Goal: Information Seeking & Learning: Learn about a topic

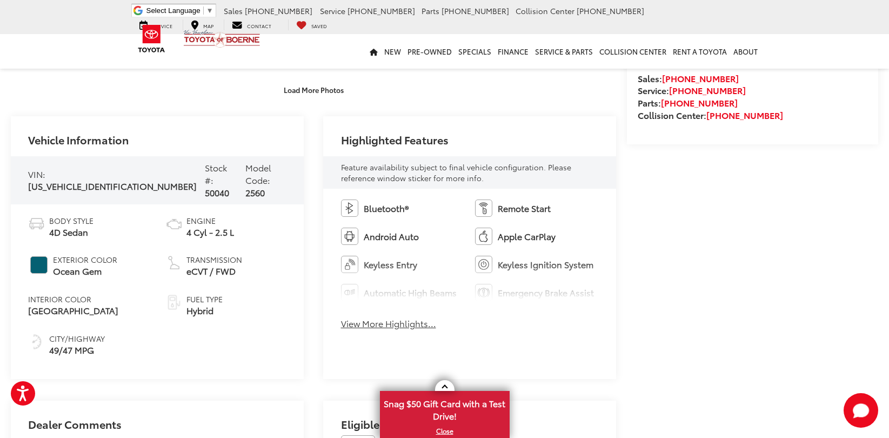
scroll to position [440, 0]
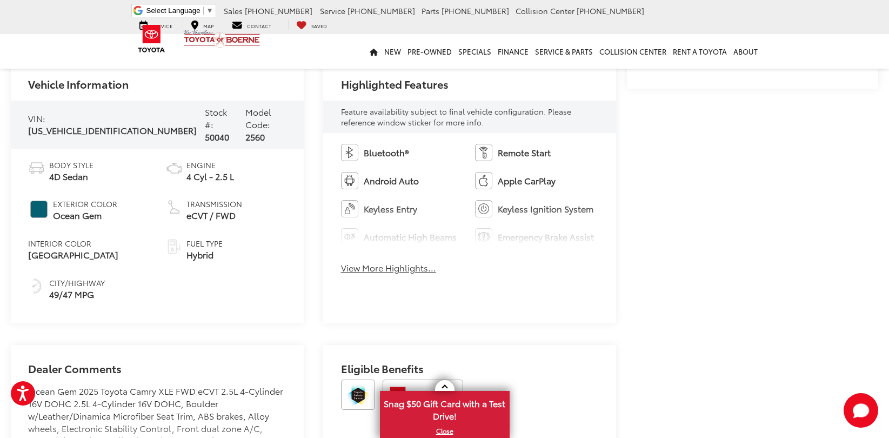
click at [383, 255] on div "Bluetooth® Remote Start Android Auto Apple CarPlay Keyless Entry Keyless Igniti…" at bounding box center [469, 212] width 293 height 158
click at [383, 261] on div "Bluetooth® Remote Start Android Auto Apple CarPlay Keyless Entry Keyless Igniti…" at bounding box center [469, 212] width 293 height 158
click at [384, 269] on button "View More Highlights..." at bounding box center [388, 268] width 95 height 12
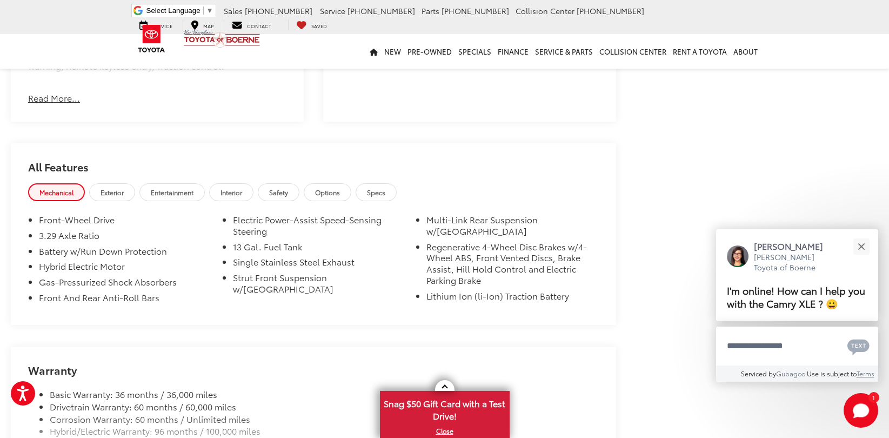
scroll to position [934, 0]
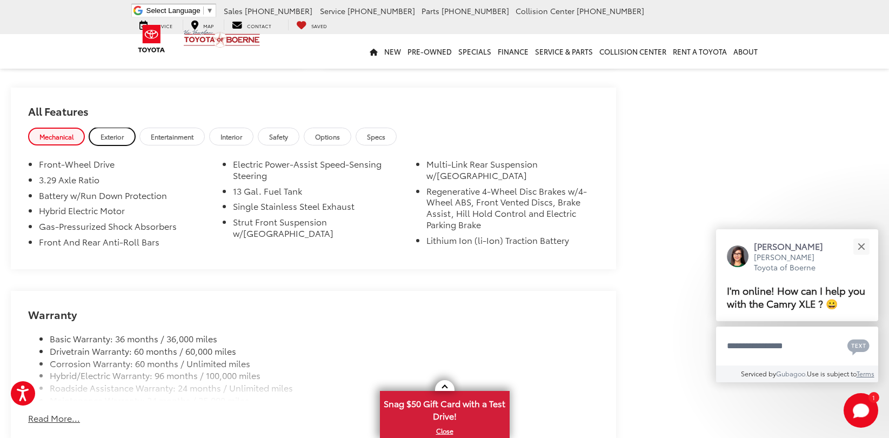
click at [124, 137] on span "Exterior" at bounding box center [112, 136] width 23 height 9
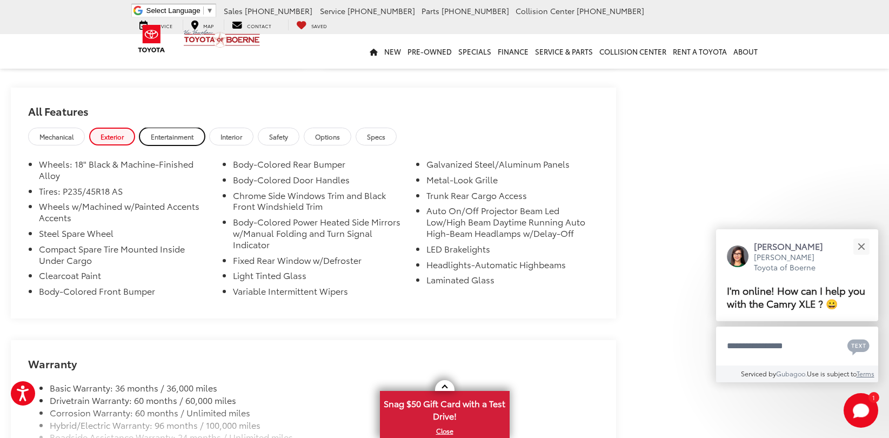
click at [177, 137] on span "Entertainment" at bounding box center [172, 136] width 43 height 9
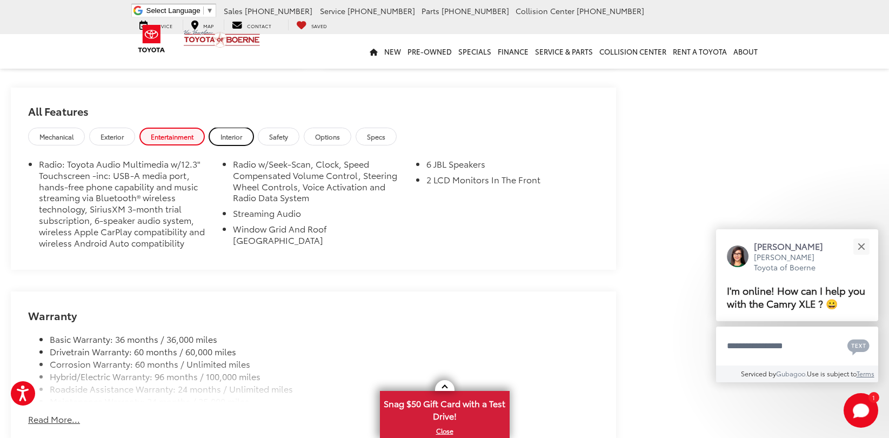
click at [233, 140] on span "Interior" at bounding box center [232, 136] width 22 height 9
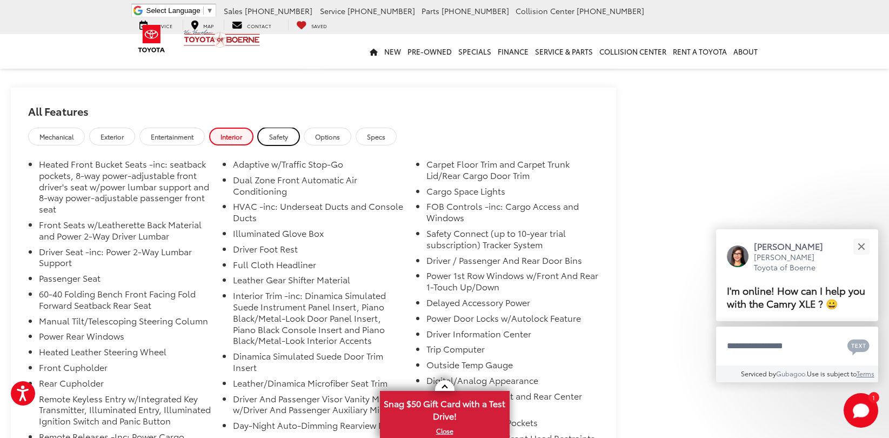
click at [280, 145] on link "Safety" at bounding box center [279, 137] width 42 height 18
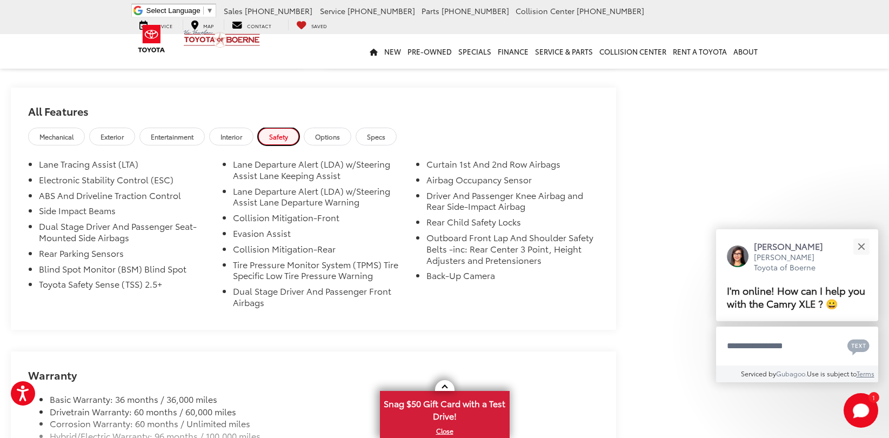
click at [283, 136] on link "Safety" at bounding box center [279, 137] width 42 height 18
click at [319, 126] on h2 "All Features" at bounding box center [314, 108] width 606 height 40
click at [329, 140] on span "Options" at bounding box center [327, 136] width 25 height 9
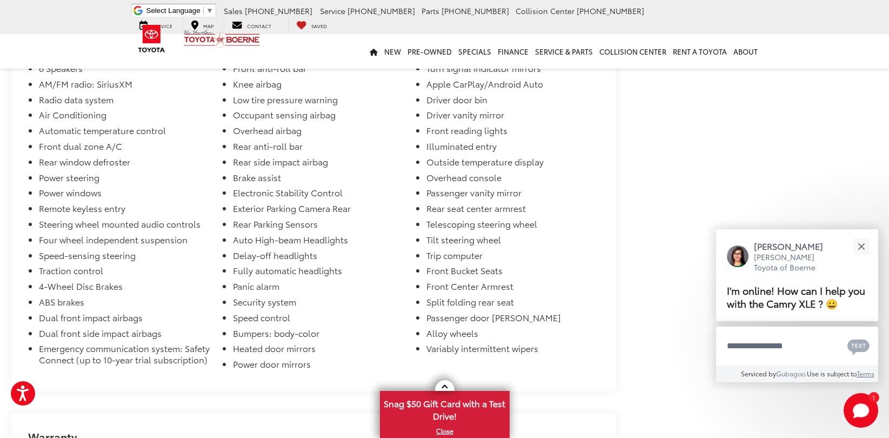
scroll to position [918, 0]
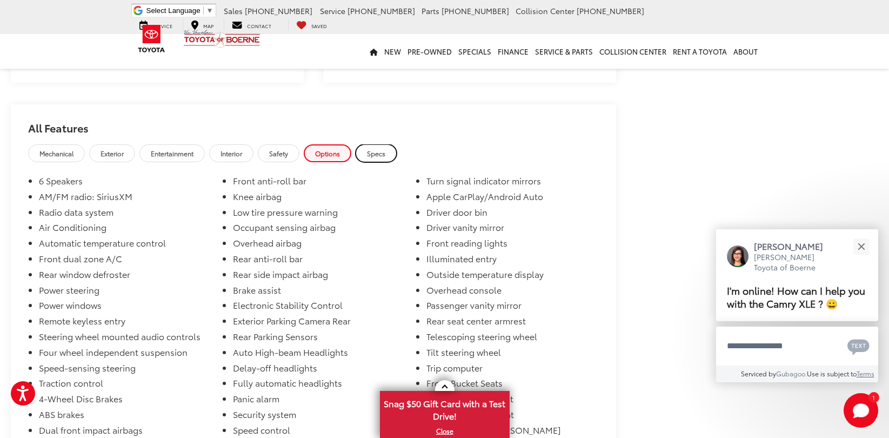
click at [384, 150] on span "Specs" at bounding box center [376, 153] width 18 height 9
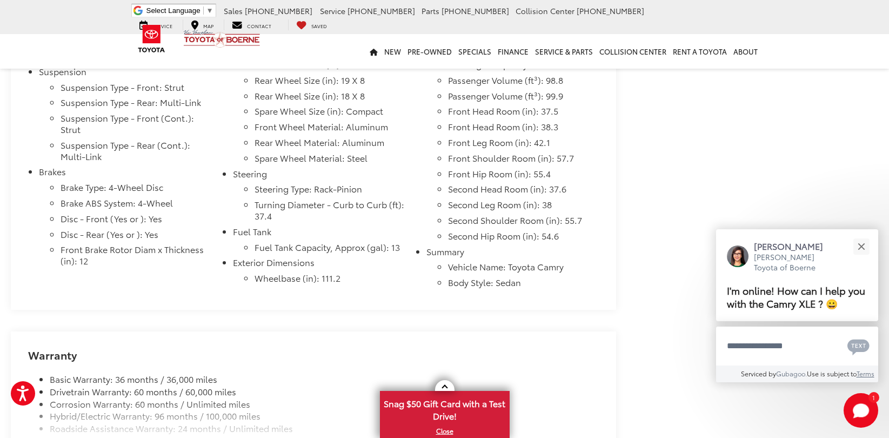
scroll to position [862, 0]
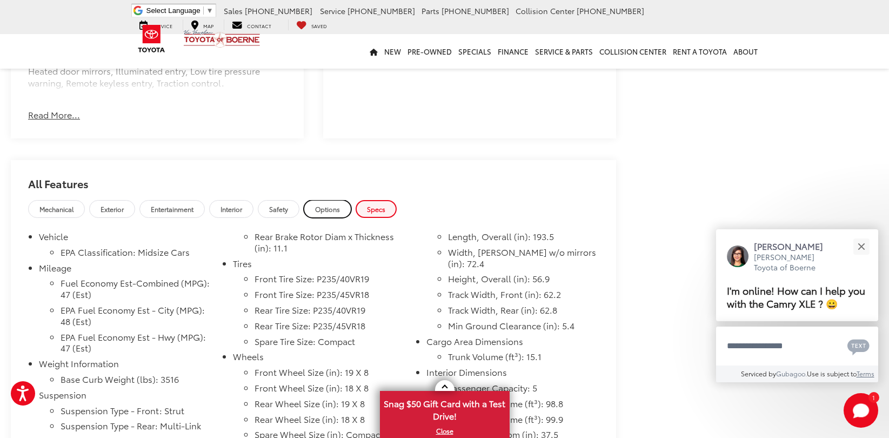
click at [348, 205] on link "Options" at bounding box center [328, 209] width 48 height 18
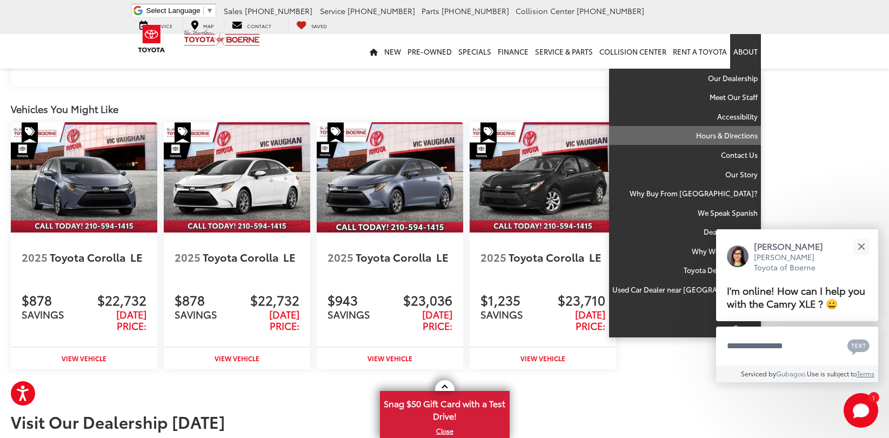
scroll to position [0, 0]
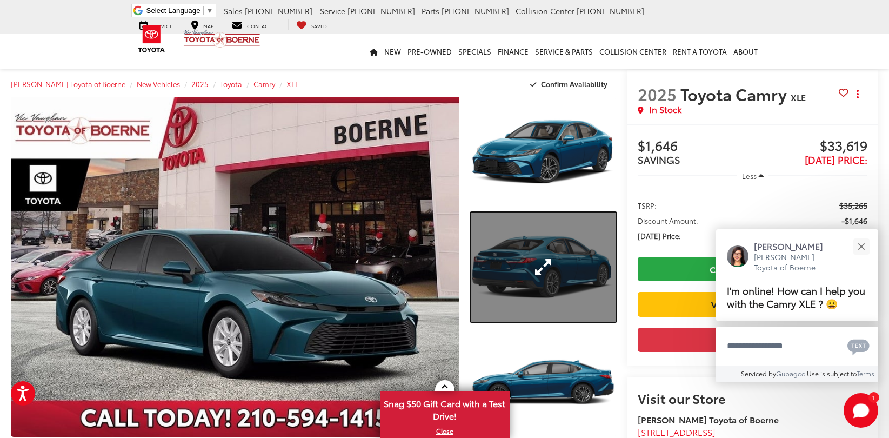
click at [554, 275] on link "Expand Photo 2" at bounding box center [543, 266] width 145 height 109
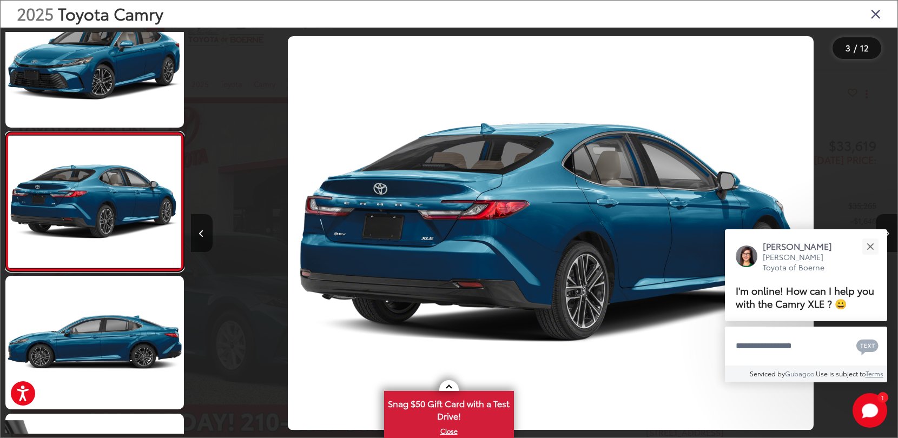
scroll to position [0, 1413]
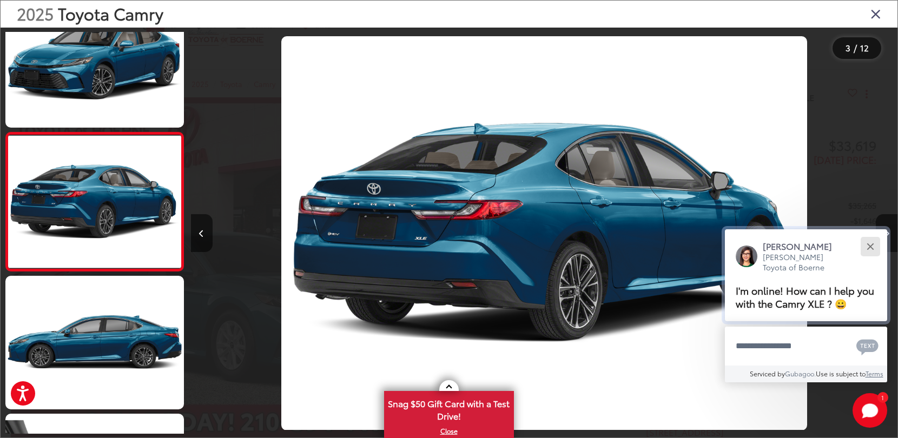
click at [878, 244] on button "Close" at bounding box center [869, 246] width 23 height 23
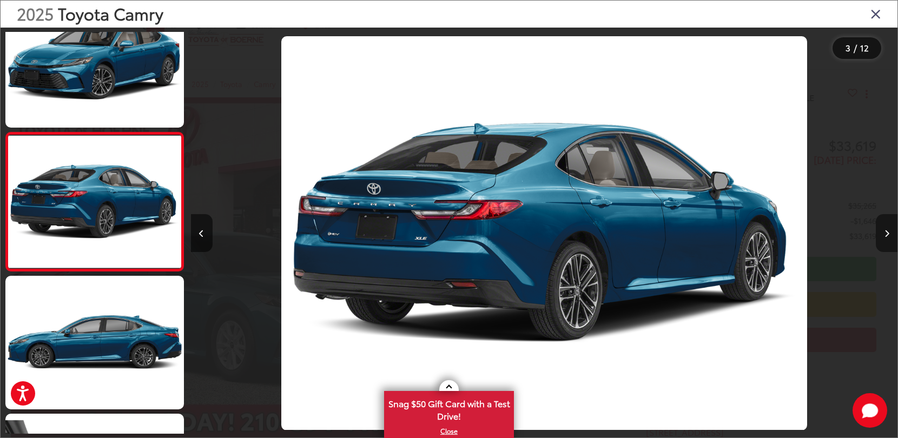
click at [880, 234] on button "Next image" at bounding box center [886, 233] width 22 height 38
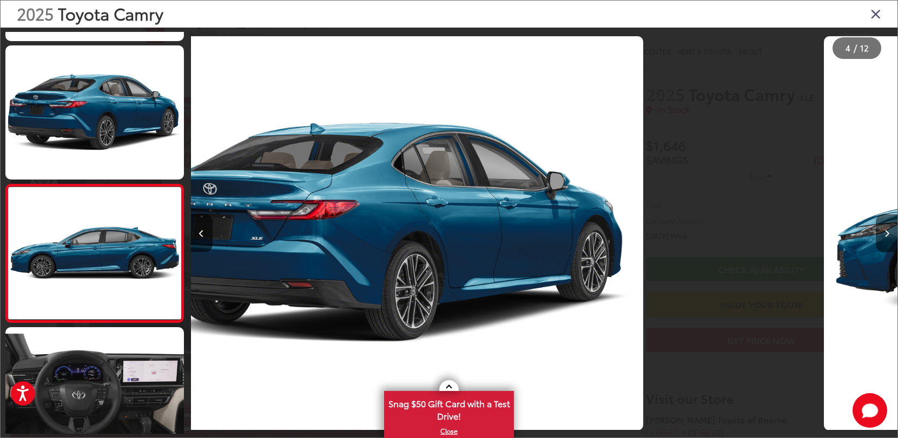
scroll to position [0, 1853]
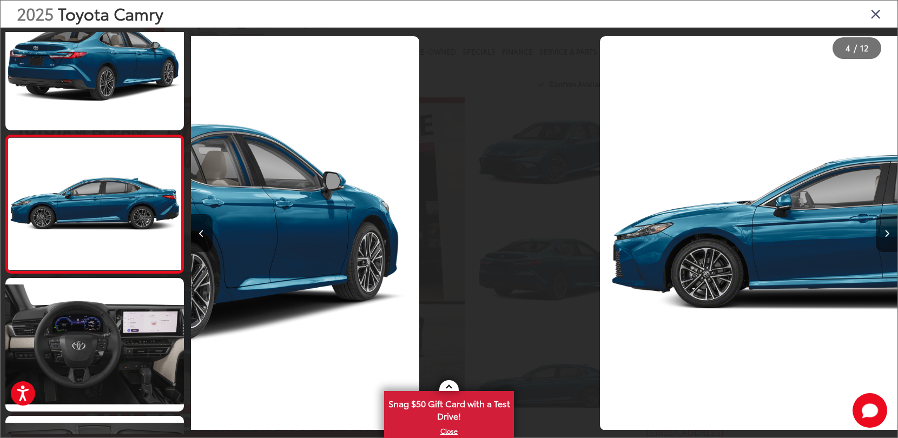
click at [882, 235] on button "Next image" at bounding box center [886, 233] width 22 height 38
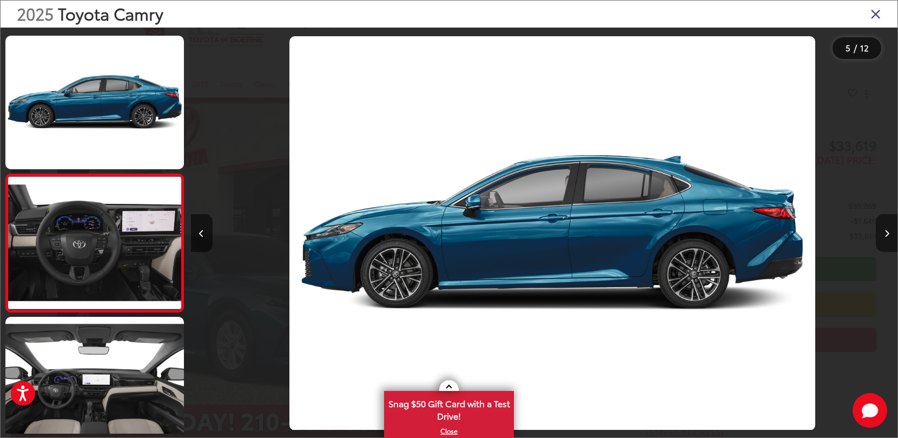
scroll to position [453, 0]
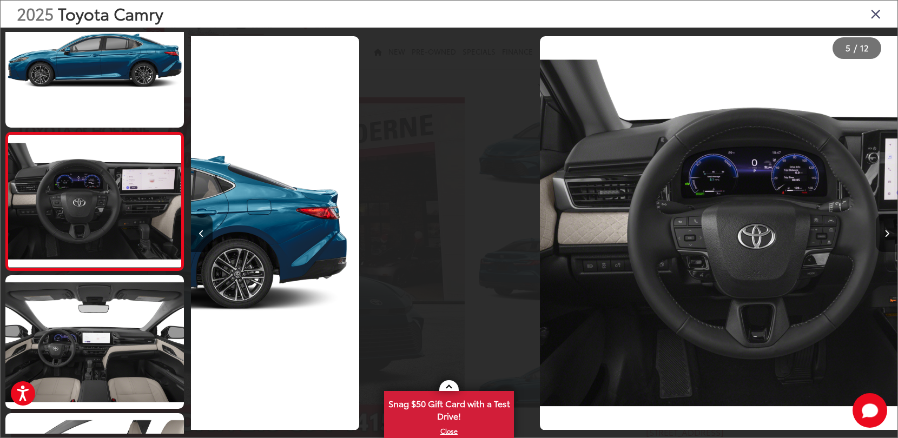
click at [882, 235] on button "Next image" at bounding box center [886, 233] width 22 height 38
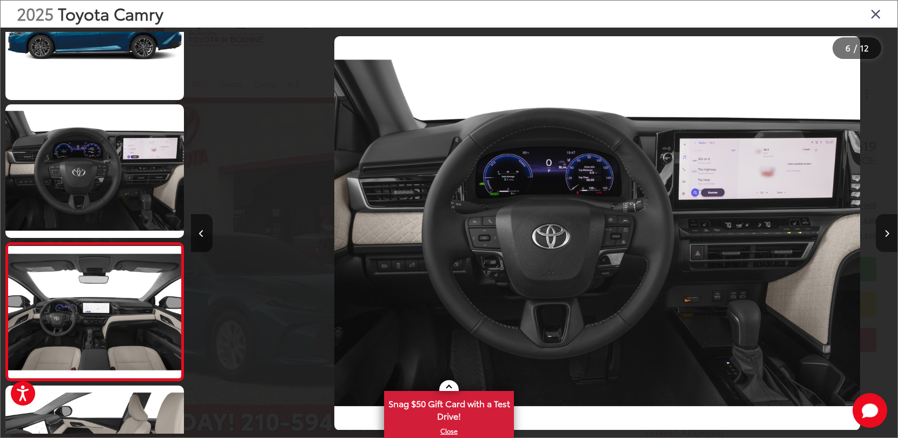
scroll to position [0, 0]
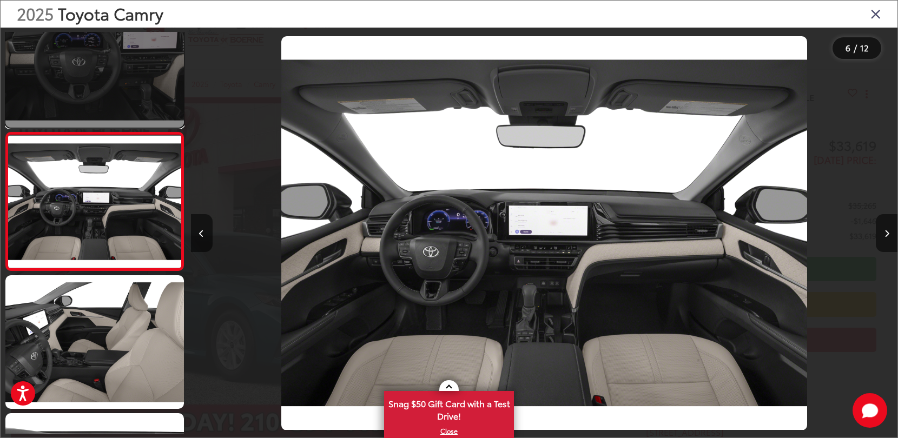
click at [110, 102] on link at bounding box center [94, 61] width 178 height 134
